Goal: Information Seeking & Learning: Learn about a topic

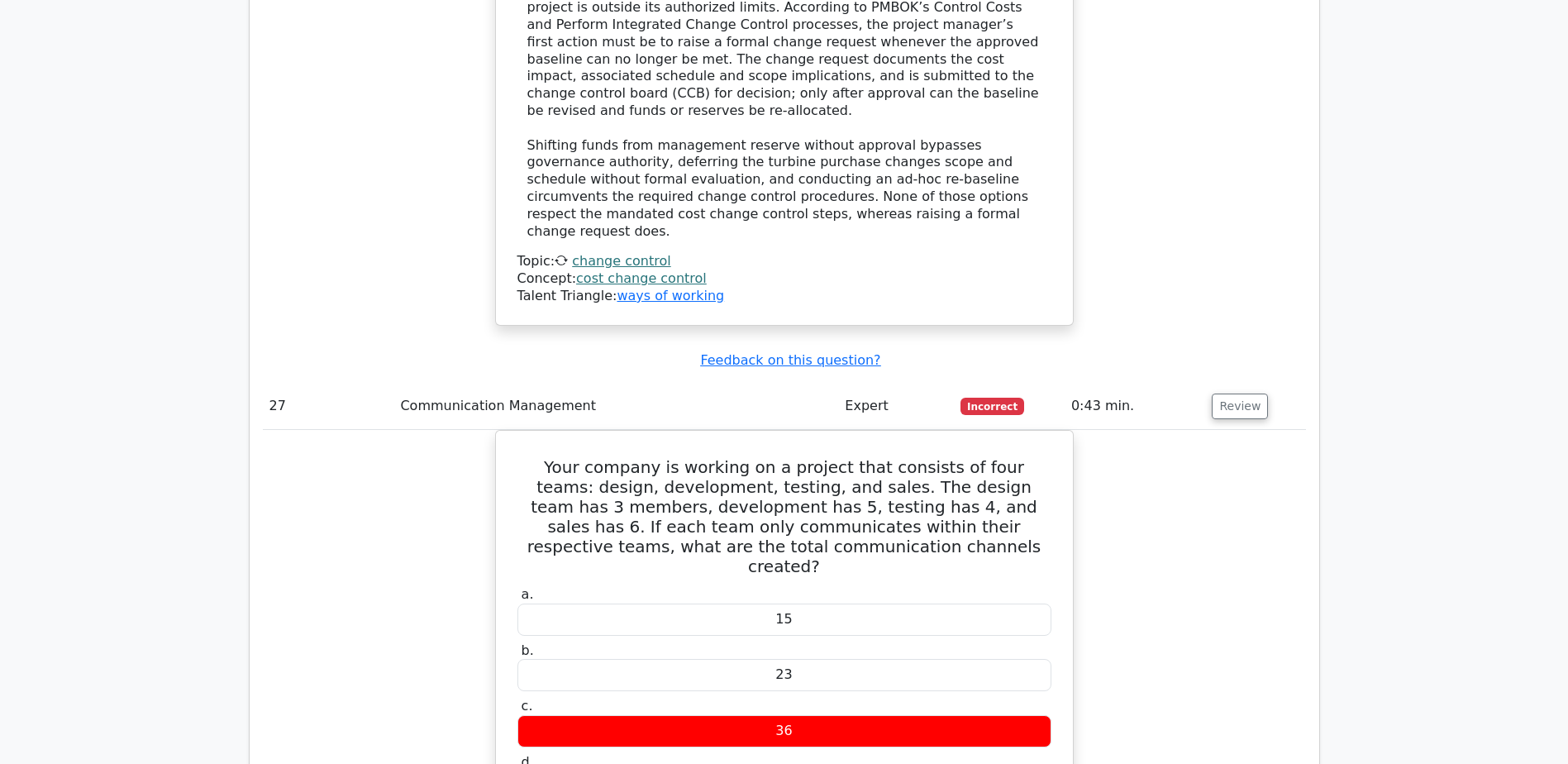
scroll to position [25817, 0]
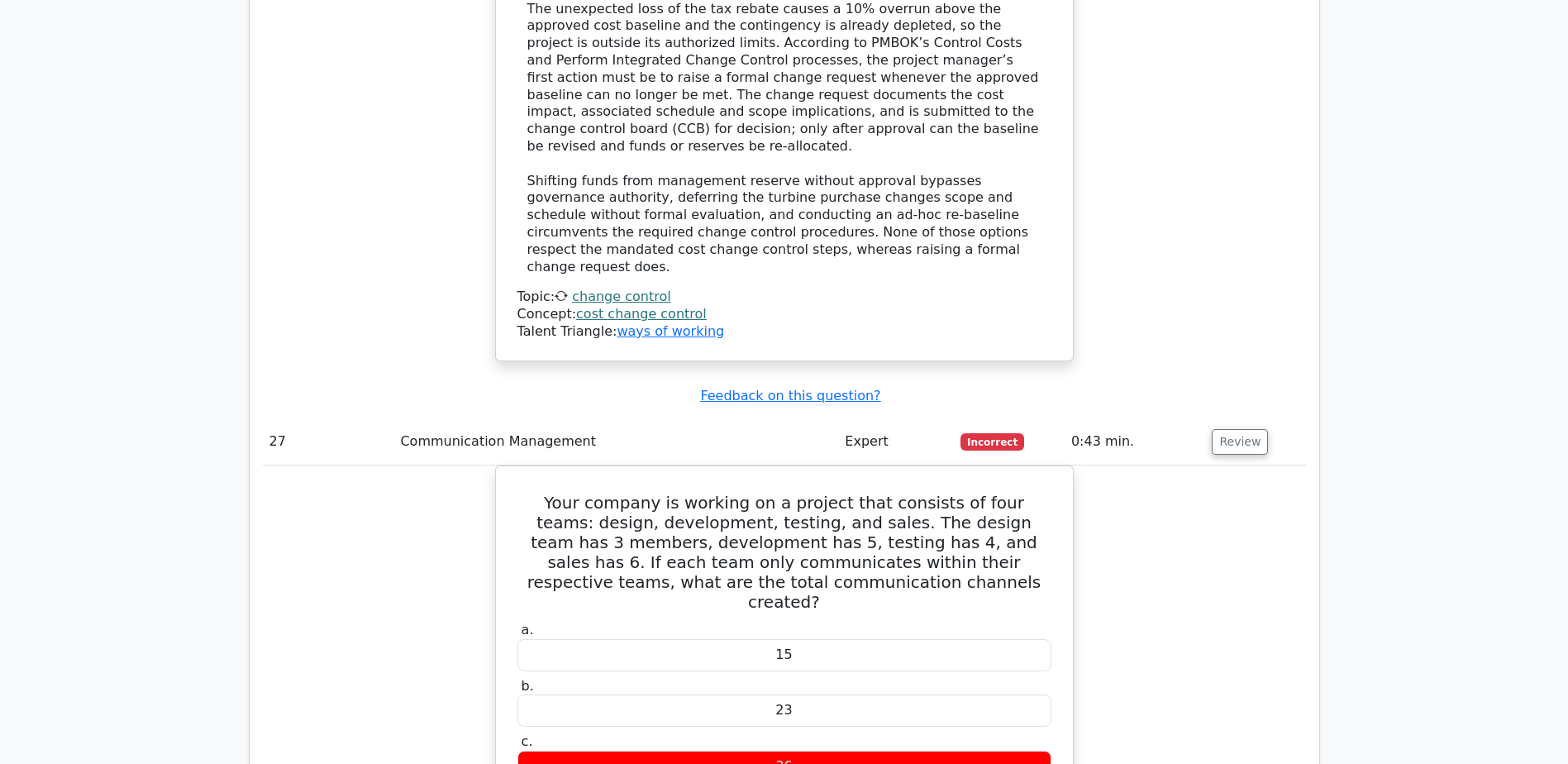
drag, startPoint x: 553, startPoint y: 228, endPoint x: 1022, endPoint y: 225, distance: 469.0
copy h5 "What is the purpose of a Histogram in Quality Management?"
drag, startPoint x: 599, startPoint y: 462, endPoint x: 990, endPoint y: 463, distance: 391.0
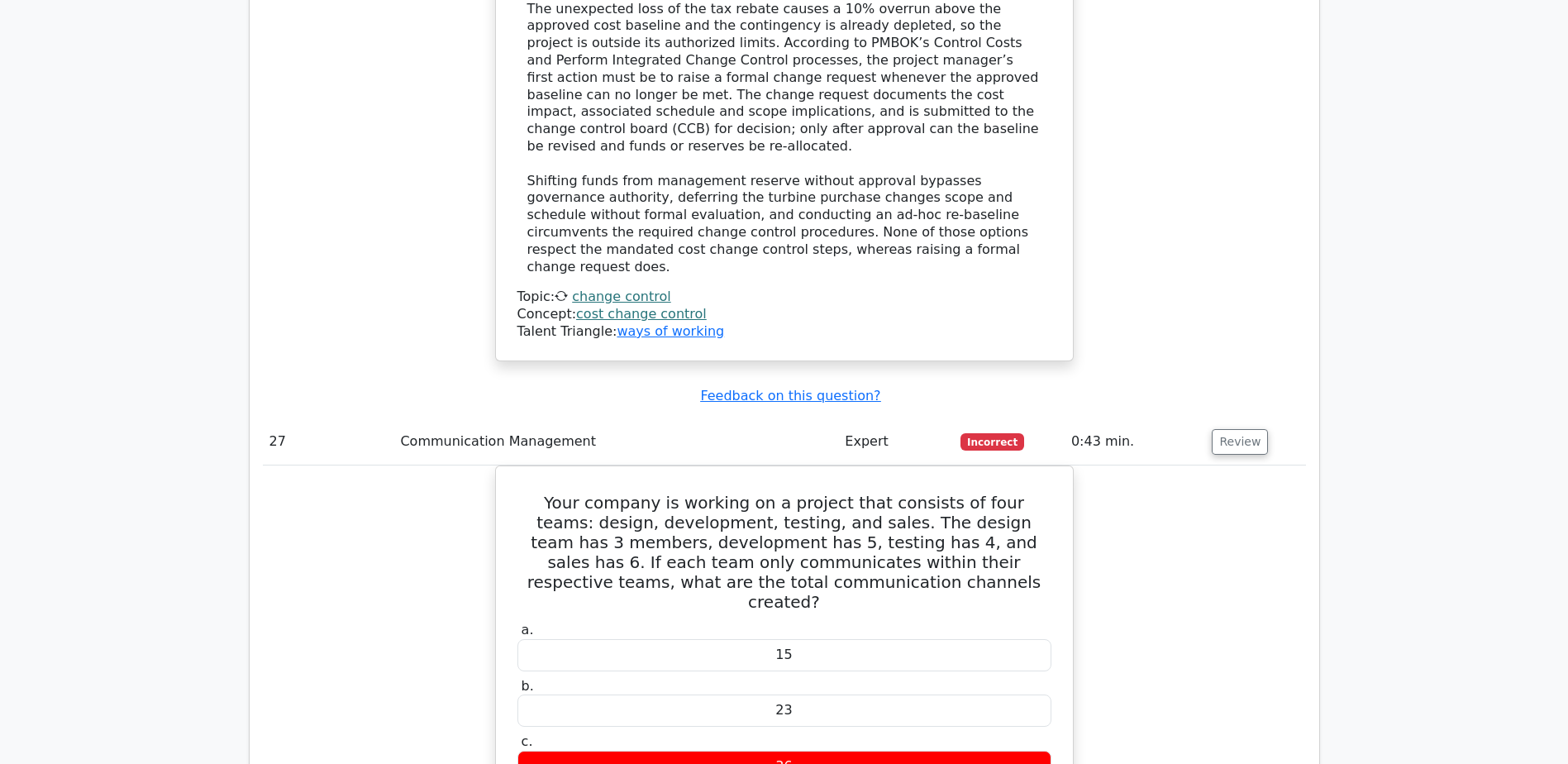
copy div "To display the distribution of a variable or a process output"
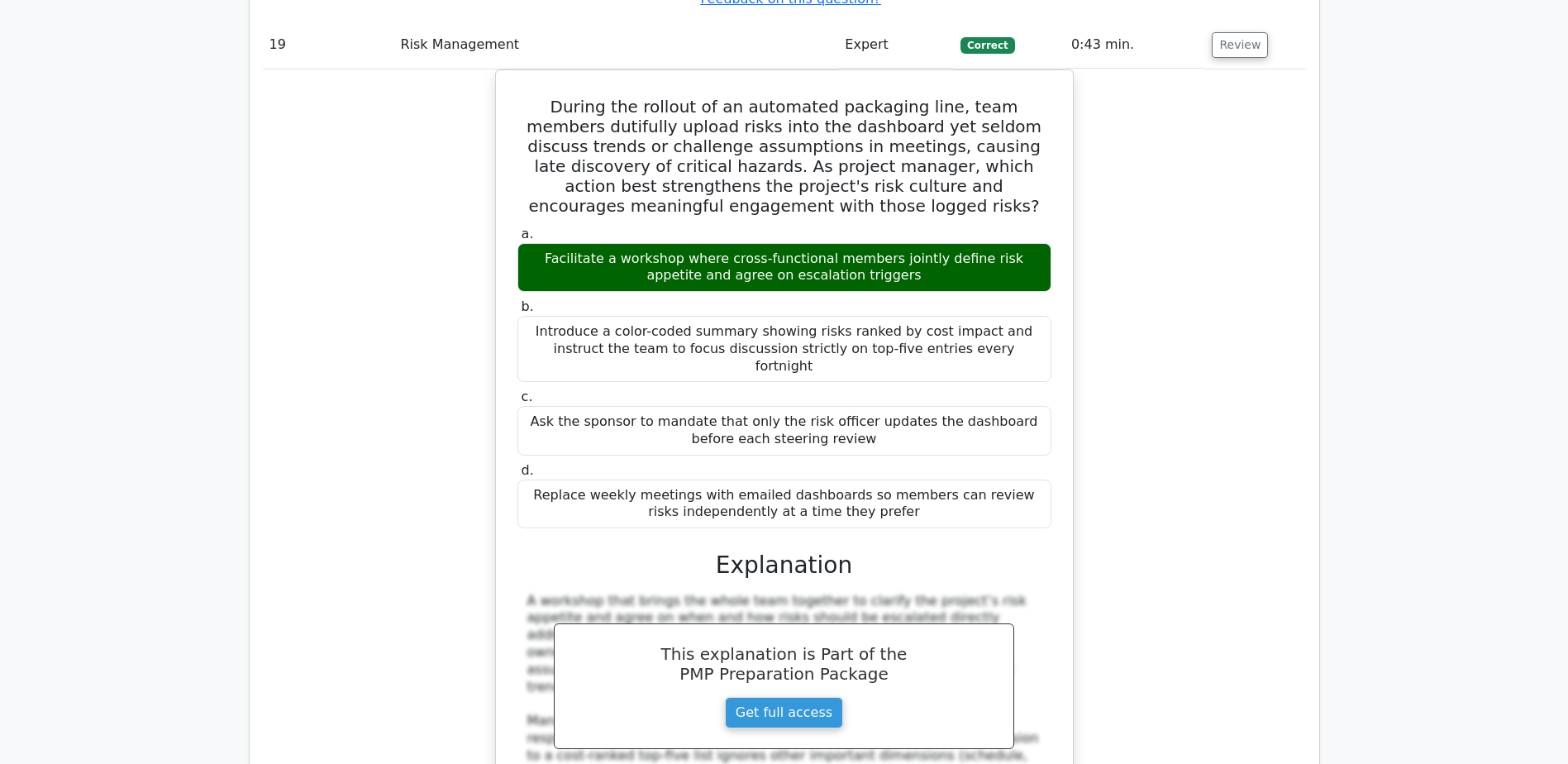
scroll to position [18375, 0]
drag, startPoint x: 545, startPoint y: 241, endPoint x: 1006, endPoint y: 267, distance: 461.7
copy h5 "In Critical Chain Project Management (CCPM), which practice is promoted to redu…"
drag, startPoint x: 595, startPoint y: 502, endPoint x: 983, endPoint y: 501, distance: 388.0
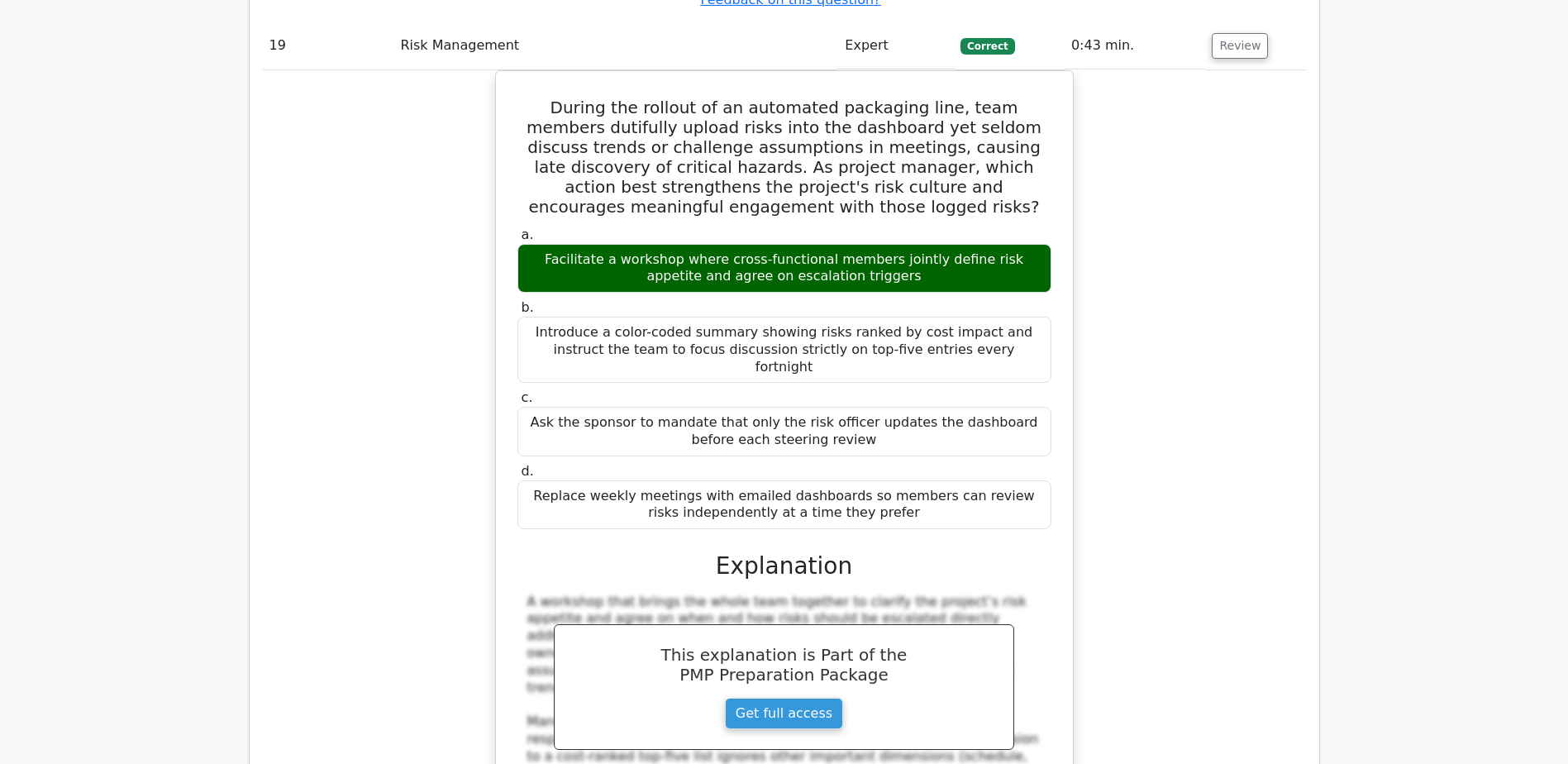
copy div "Focusing resources on one task at a time on the critical chain."
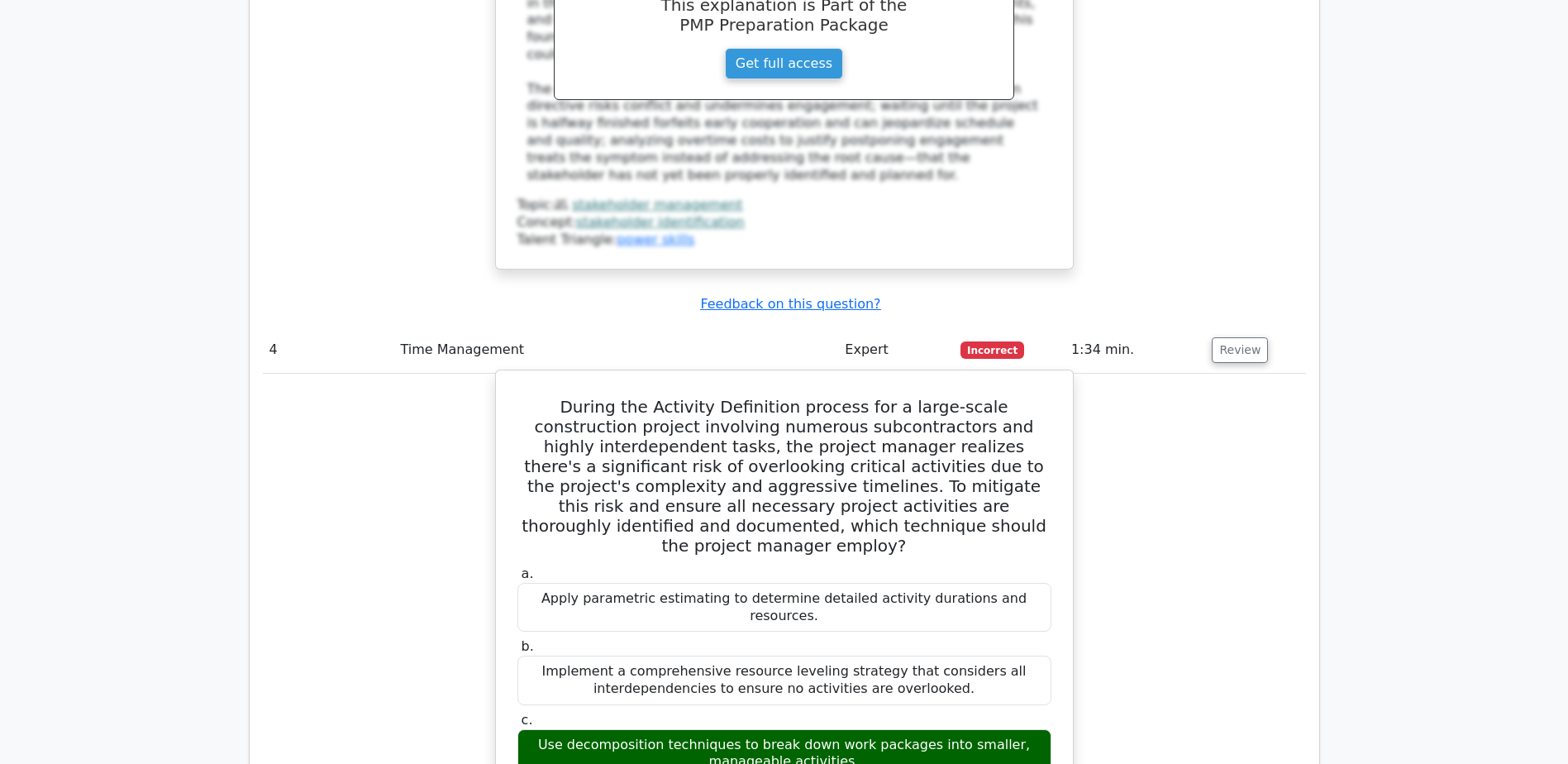
scroll to position [3901, 0]
